Goal: Information Seeking & Learning: Learn about a topic

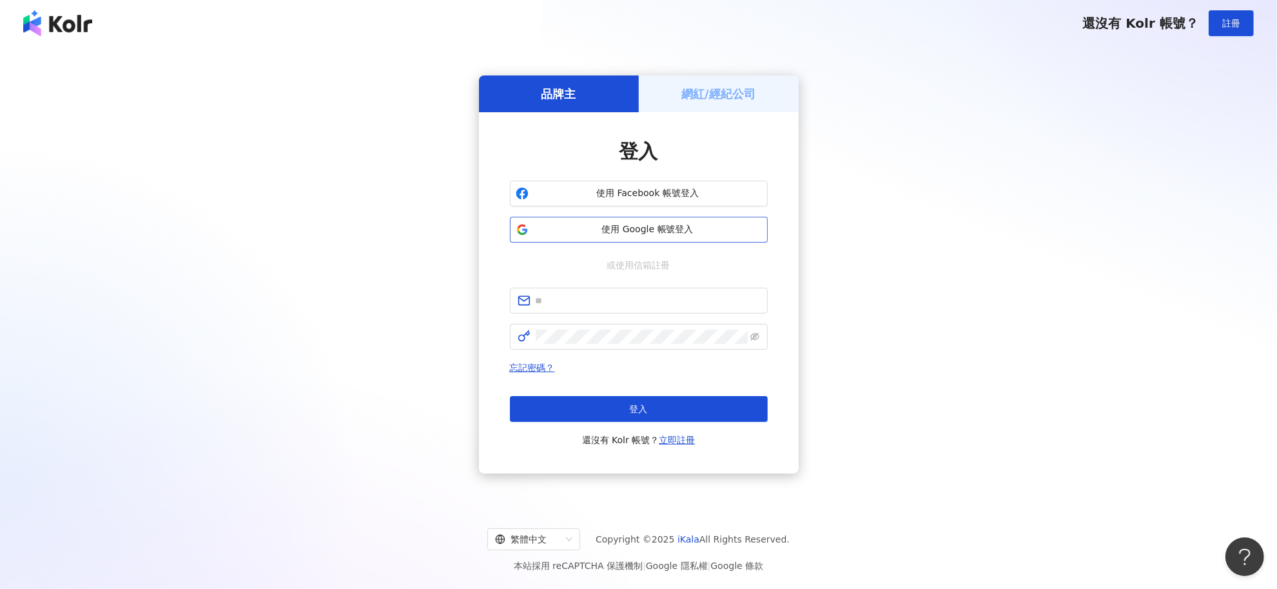
click at [684, 227] on span "使用 Google 帳號登入" at bounding box center [648, 229] width 228 height 13
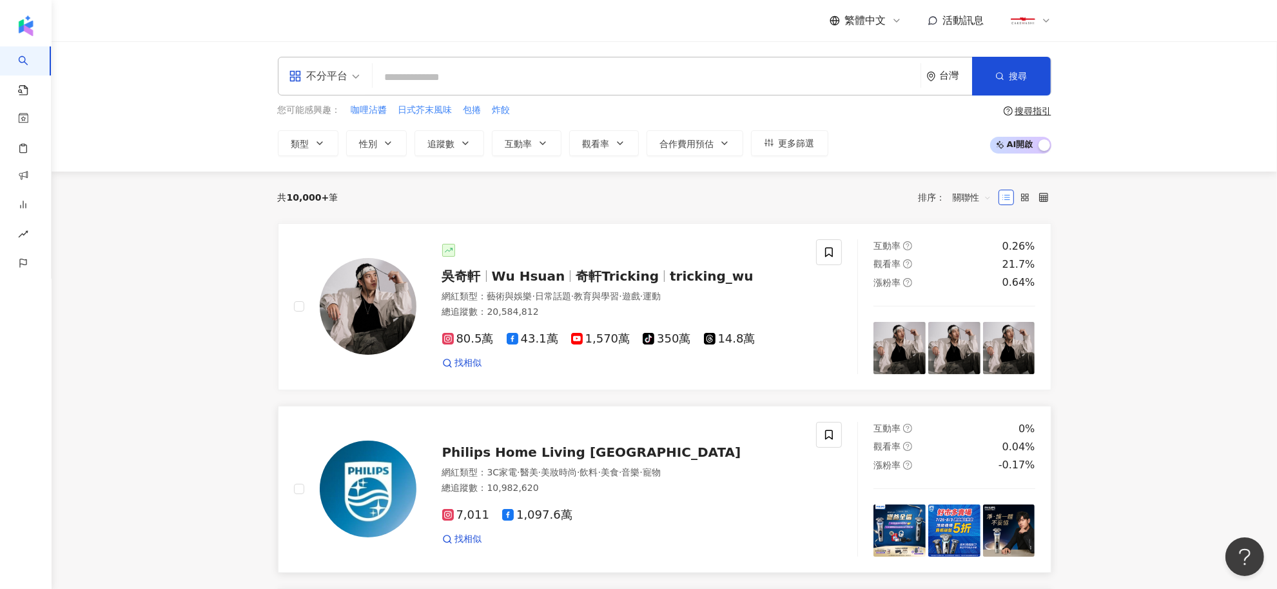
click at [608, 458] on span "Philips Home Living Taiwan" at bounding box center [591, 451] width 299 height 15
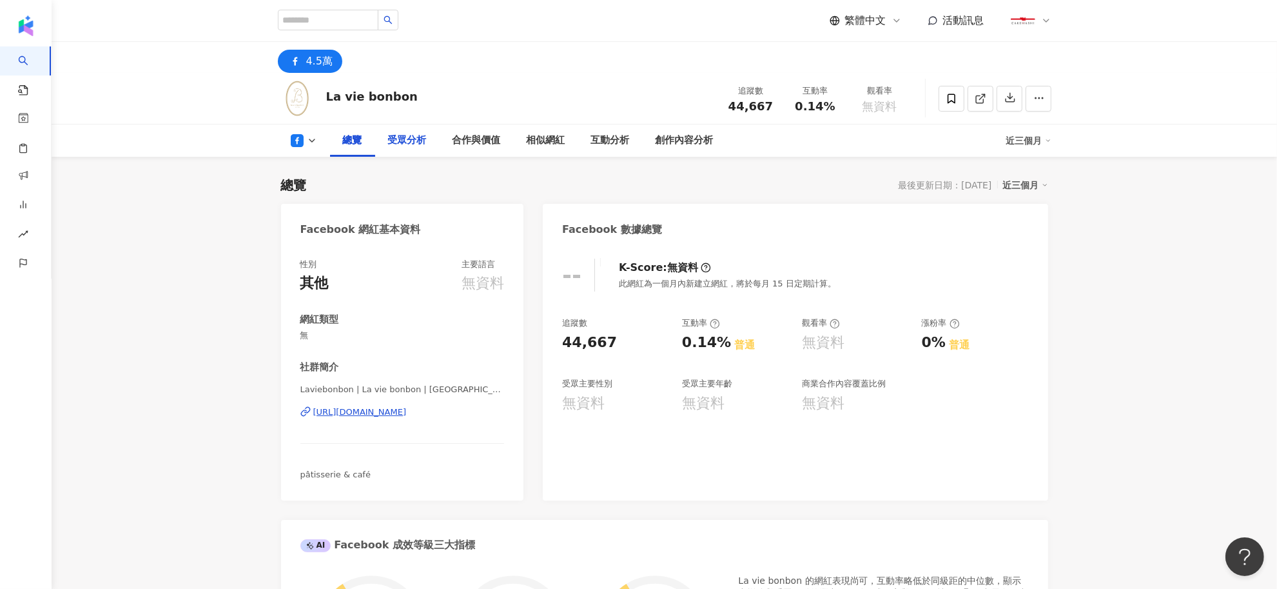
click at [405, 146] on div "受眾分析" at bounding box center [407, 140] width 39 height 15
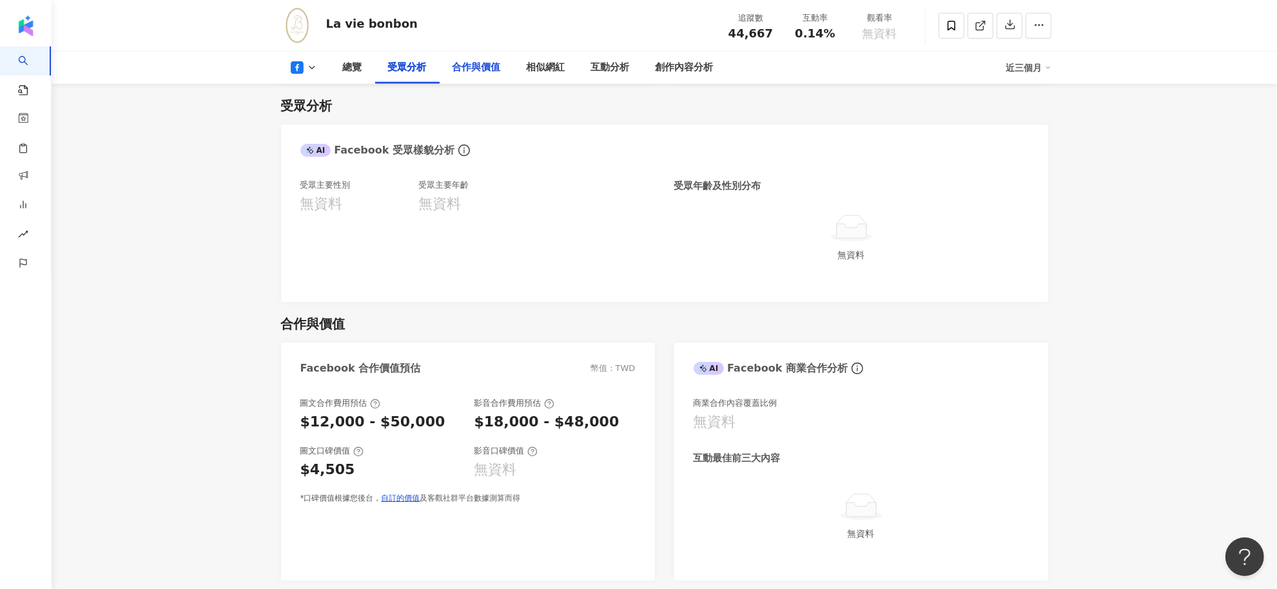
click at [475, 76] on div "合作與價值" at bounding box center [477, 68] width 74 height 32
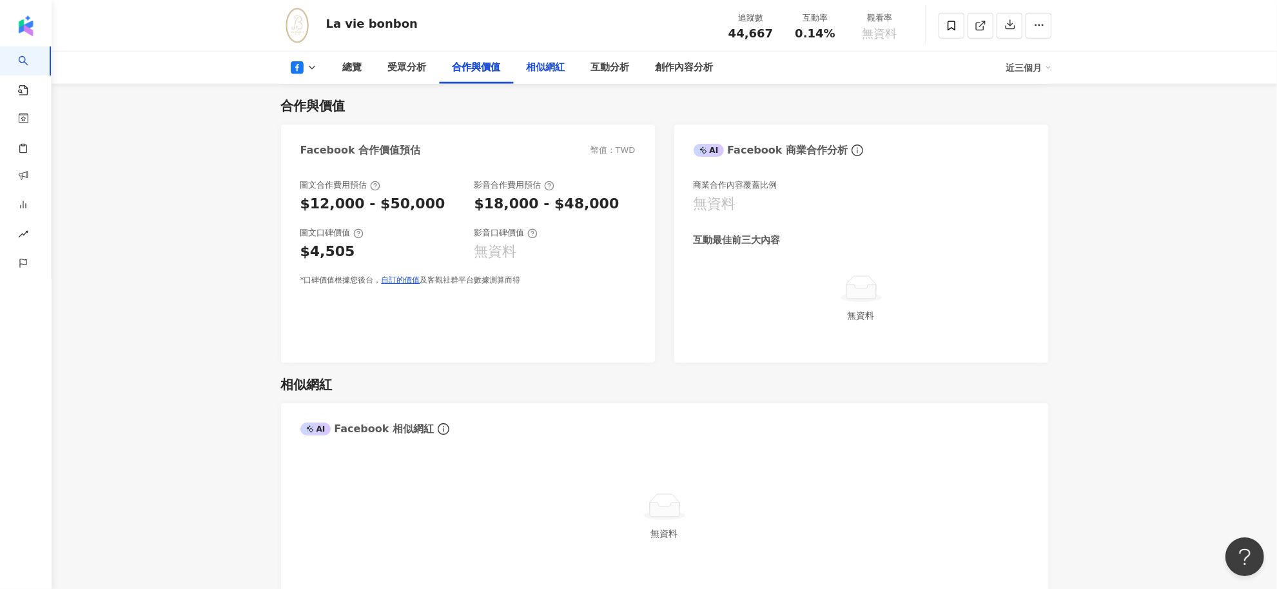
click at [573, 76] on div "相似網紅" at bounding box center [546, 68] width 64 height 32
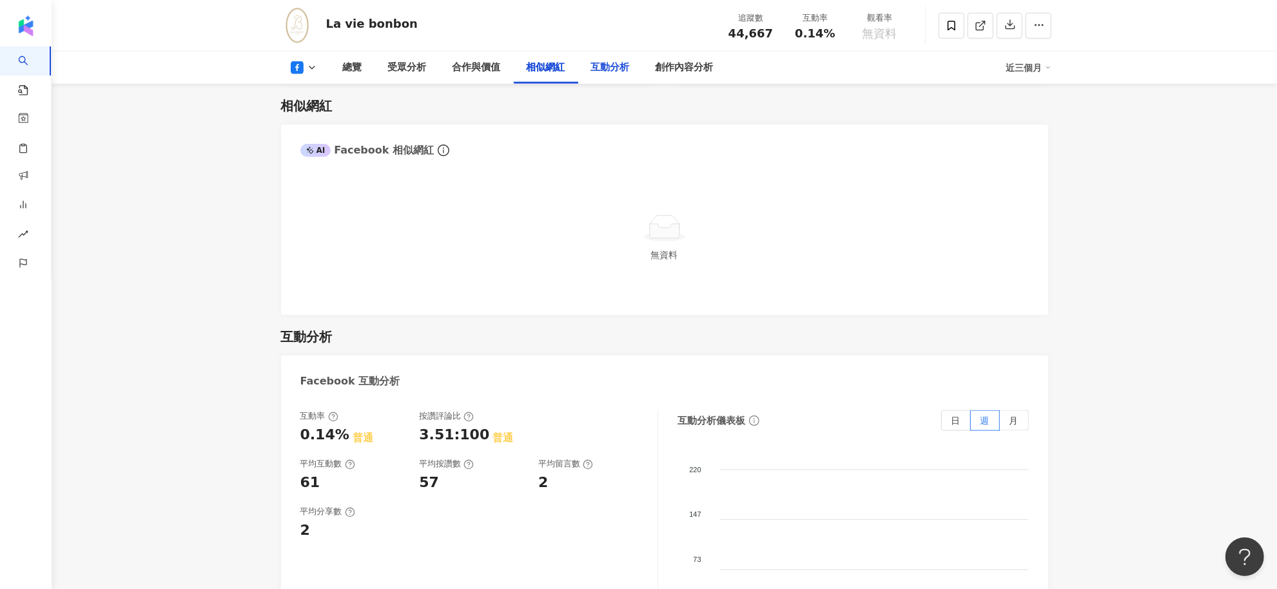
click at [605, 76] on div "互動分析" at bounding box center [610, 68] width 64 height 32
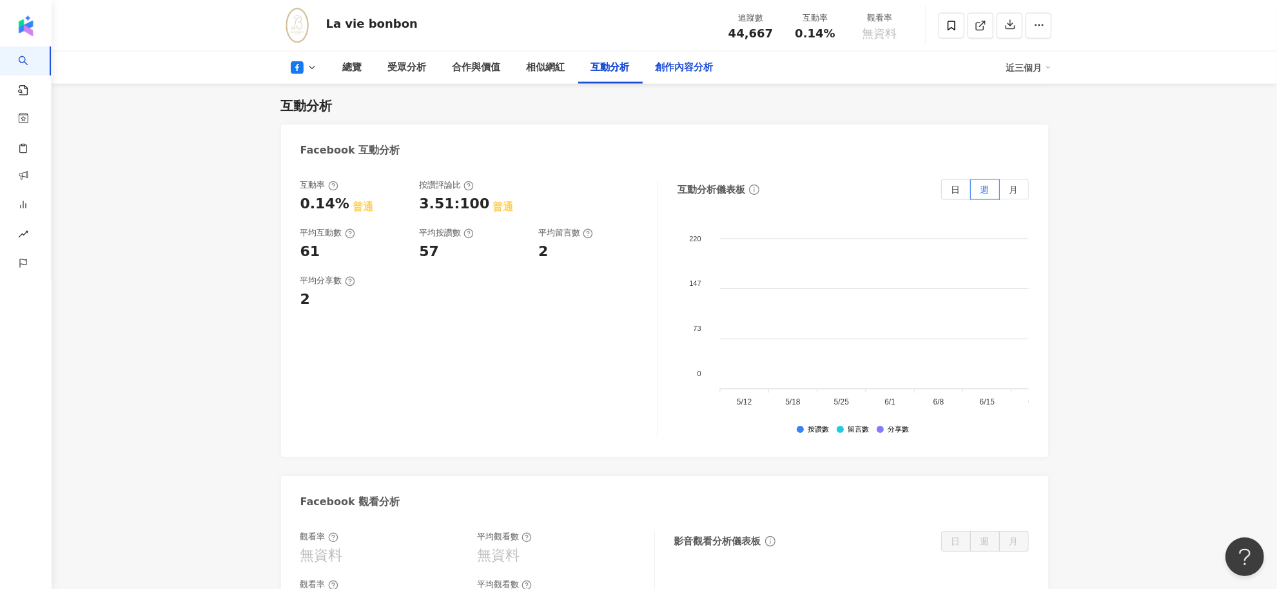
click at [656, 78] on div "創作內容分析" at bounding box center [685, 68] width 84 height 32
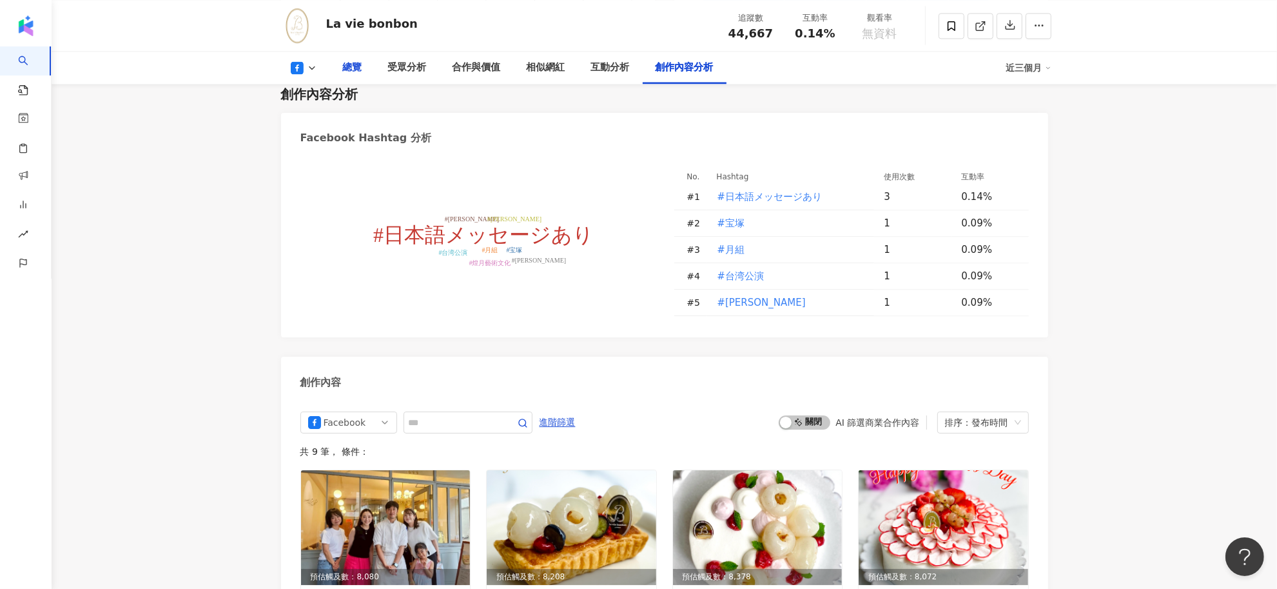
click at [343, 69] on div "總覽" at bounding box center [352, 67] width 19 height 15
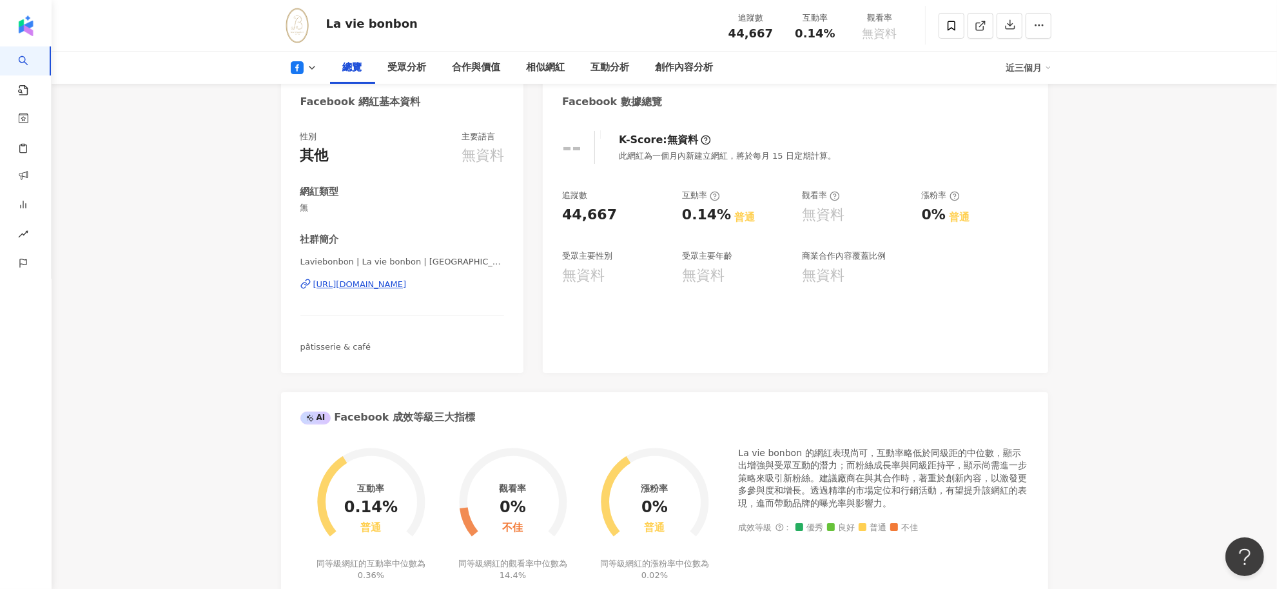
scroll to position [133, 0]
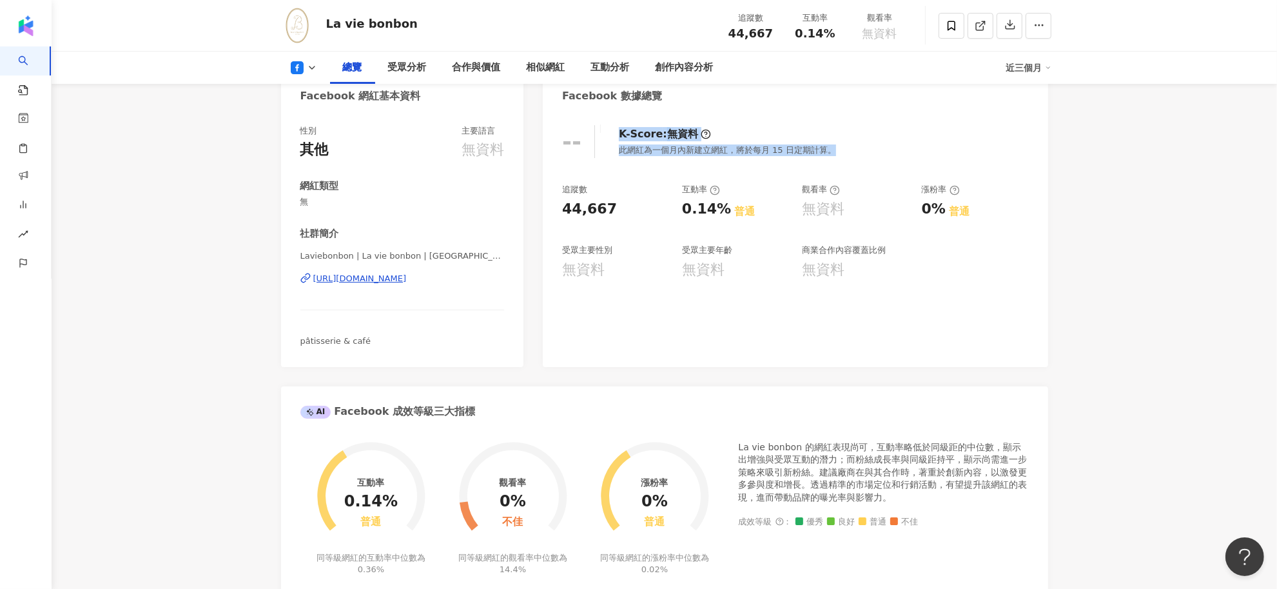
drag, startPoint x: 619, startPoint y: 132, endPoint x: 828, endPoint y: 148, distance: 210.1
click at [828, 148] on div "K-Score : 無資料 此網紅為一個月內新建立網紅，將於每月 15 日定期計算。" at bounding box center [721, 141] width 230 height 33
copy div "K-Score : 無資料 此網紅為一個月內新建立網紅，將於每月 15 日定期計算。"
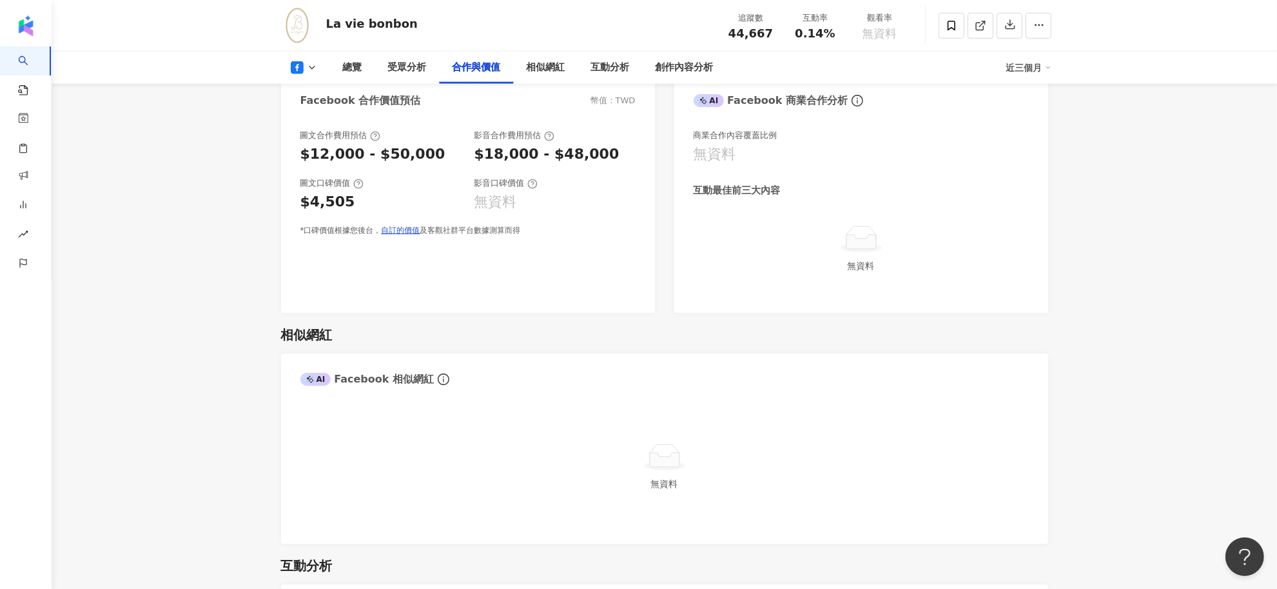
scroll to position [1503, 0]
